Goal: Communication & Community: Answer question/provide support

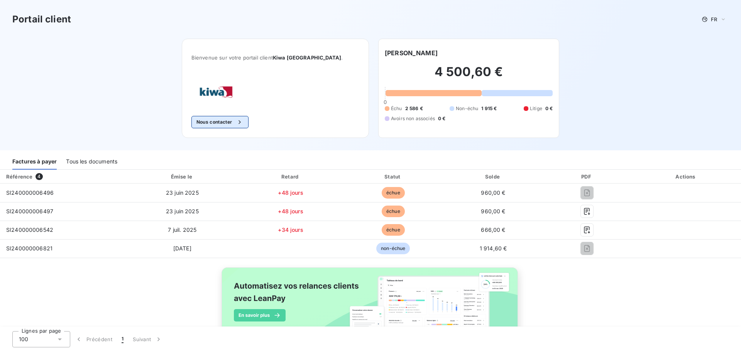
click at [241, 125] on button "Nous contacter" at bounding box center [219, 122] width 57 height 12
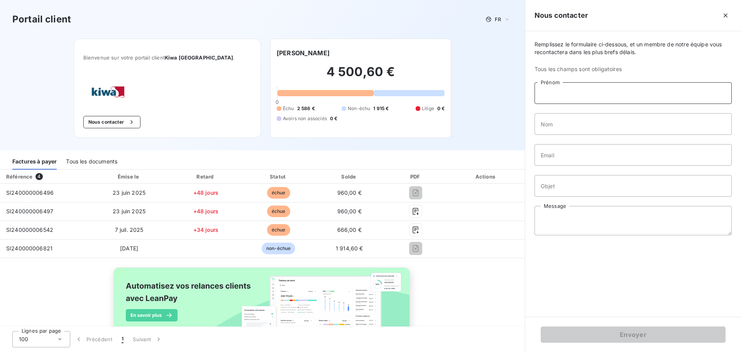
click at [585, 95] on input "Prénom" at bounding box center [633, 93] width 197 height 22
type input "[PERSON_NAME]"
type input "SANTRAILLE"
type input "T"
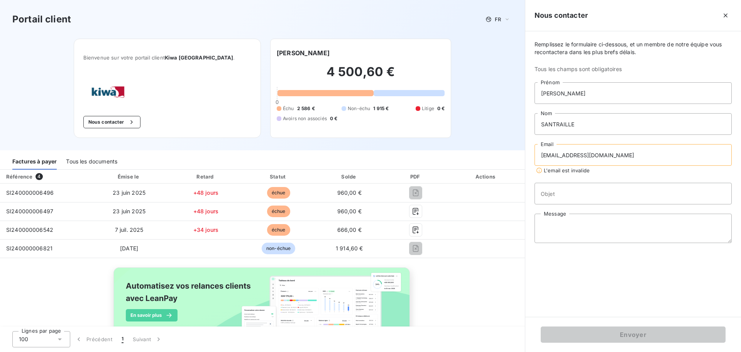
click at [557, 159] on input "[EMAIL_ADDRESS][DOMAIN_NAME]" at bounding box center [633, 155] width 197 height 22
drag, startPoint x: 635, startPoint y: 160, endPoint x: 308, endPoint y: 132, distance: 327.4
click at [308, 132] on div "Portail client FR Bienvenue sur votre portail client Kiwa [GEOGRAPHIC_DATA] . N…" at bounding box center [370, 176] width 741 height 352
type input "[EMAIL_ADDRESS][DOMAIN_NAME]"
click at [587, 190] on input "Objet" at bounding box center [633, 186] width 197 height 22
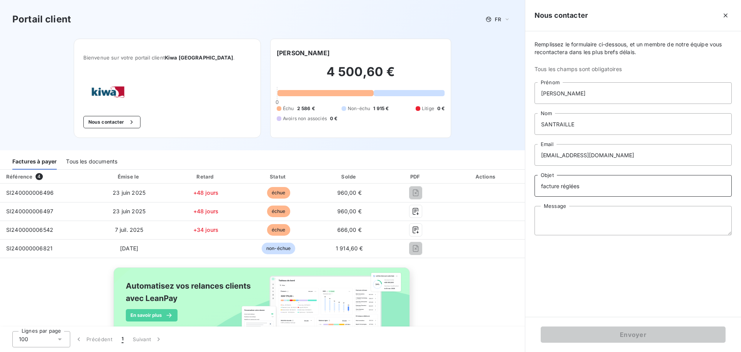
type input "facture réglées"
click at [586, 213] on textarea "Message" at bounding box center [633, 220] width 197 height 29
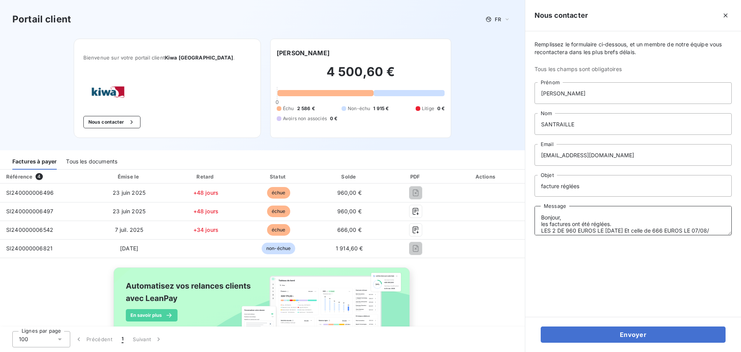
scroll to position [5, 0]
click at [548, 233] on textarea "Bonjour, les factures ont été réglées. LES 2 DE 960 EUROS LE [DATE] Et celle de…" at bounding box center [633, 220] width 197 height 29
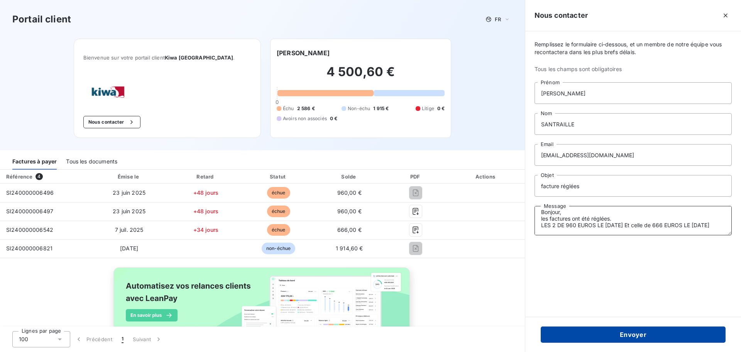
type textarea "Bonjour, les factures ont été réglées. LES 2 DE 960 EUROS LE [DATE] Et celle de…"
click at [645, 336] on button "Envoyer" at bounding box center [633, 334] width 185 height 16
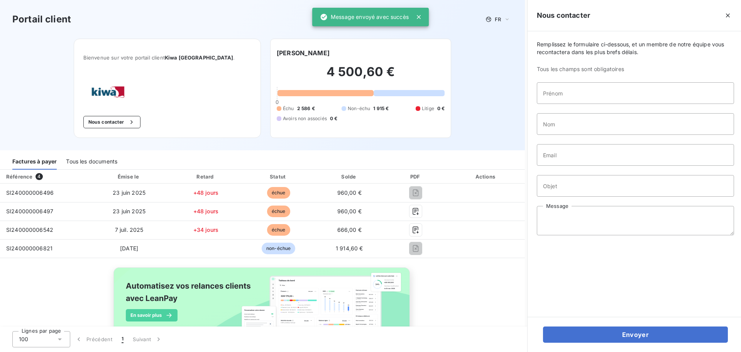
scroll to position [0, 0]
